Goal: Obtain resource: Download file/media

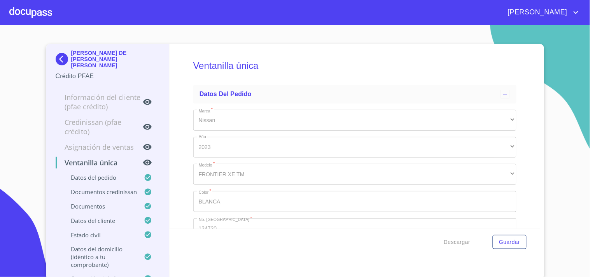
click at [49, 13] on div at bounding box center [30, 12] width 43 height 25
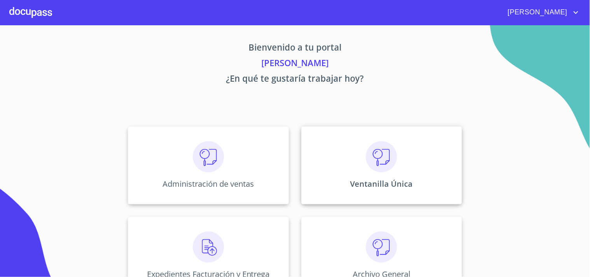
click at [343, 183] on div "Ventanilla Única" at bounding box center [381, 165] width 161 height 78
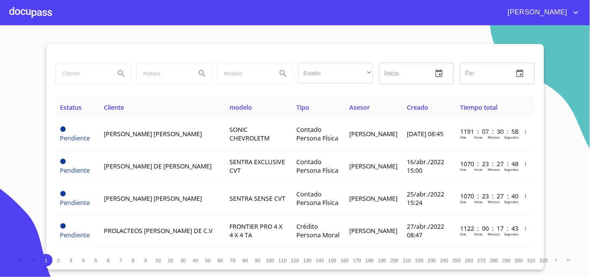
click at [86, 78] on input "search" at bounding box center [82, 73] width 53 height 21
type input "[PERSON_NAME]"
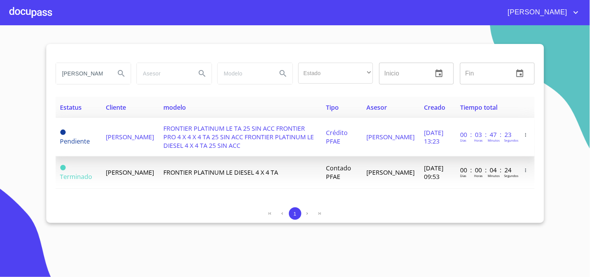
click at [277, 138] on span "FRONTIER PLATINUM LE TA 25 SIN ACC FRONTIER PRO 4 X 4 X 4 TA 25 SIN ACC FRONTIE…" at bounding box center [238, 137] width 151 height 26
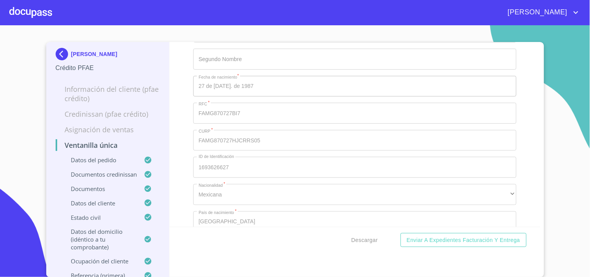
scroll to position [2895, 0]
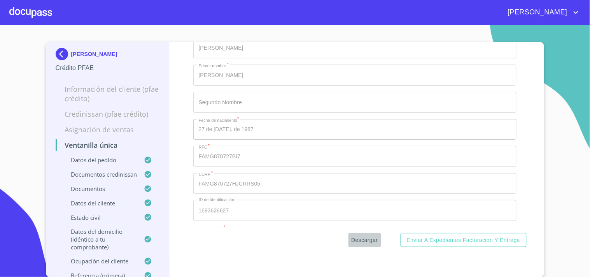
click at [372, 242] on span "Descargar" at bounding box center [365, 240] width 26 height 10
click at [55, 9] on div "[PERSON_NAME]" at bounding box center [316, 12] width 529 height 12
click at [48, 16] on div at bounding box center [30, 12] width 43 height 25
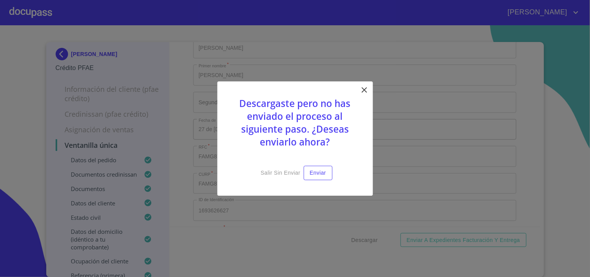
click at [363, 89] on icon at bounding box center [364, 89] width 5 height 5
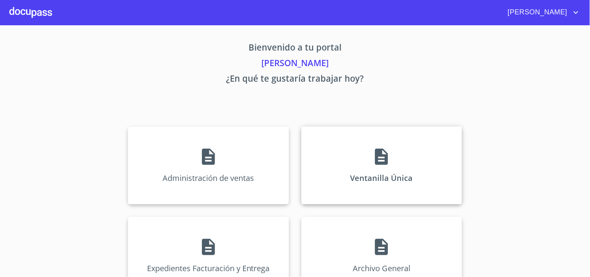
click at [371, 172] on div "Ventanilla Única" at bounding box center [381, 165] width 161 height 78
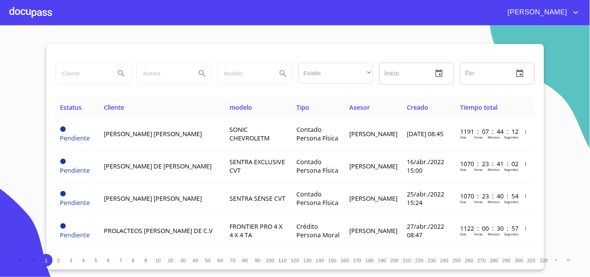
click at [66, 45] on div at bounding box center [295, 53] width 479 height 19
click at [75, 61] on div at bounding box center [93, 74] width 81 height 28
click at [77, 70] on input "search" at bounding box center [82, 73] width 53 height 21
type input "[PERSON_NAME]"
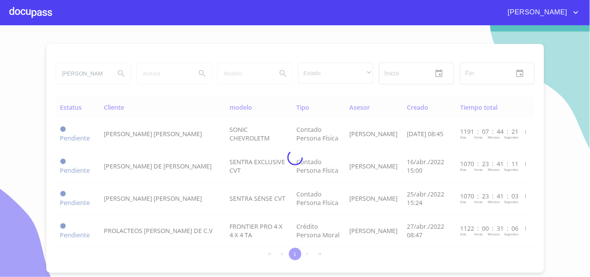
scroll to position [0, 0]
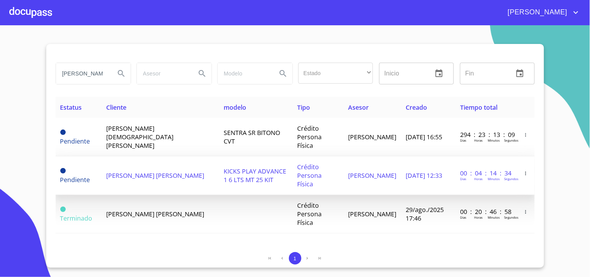
click at [261, 178] on td "KICKS PLAY ADVANCE 1 6 LTS MT 25 KIT" at bounding box center [256, 175] width 74 height 39
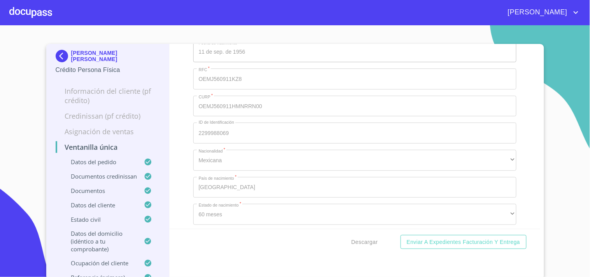
scroll to position [2723, 0]
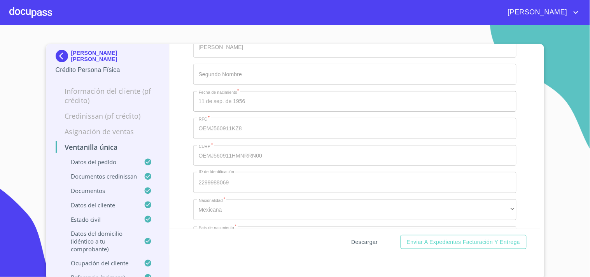
click at [359, 247] on button "Descargar" at bounding box center [364, 242] width 33 height 14
